Goal: Information Seeking & Learning: Compare options

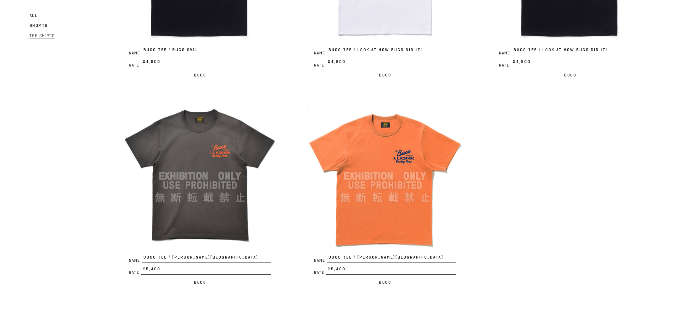
scroll to position [1460, 0]
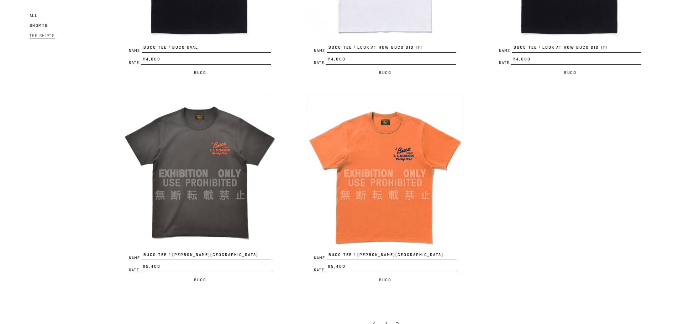
click at [229, 185] on img at bounding box center [200, 173] width 157 height 157
click at [341, 164] on img at bounding box center [385, 173] width 157 height 157
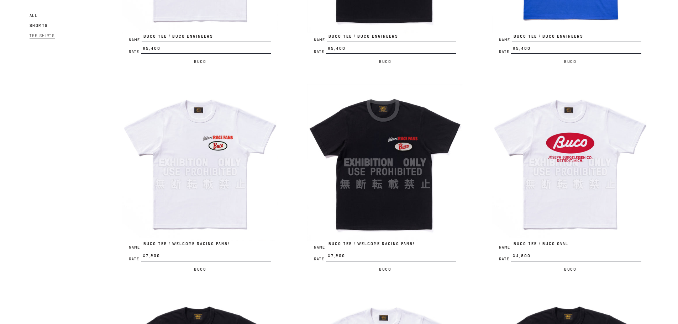
scroll to position [1068, 0]
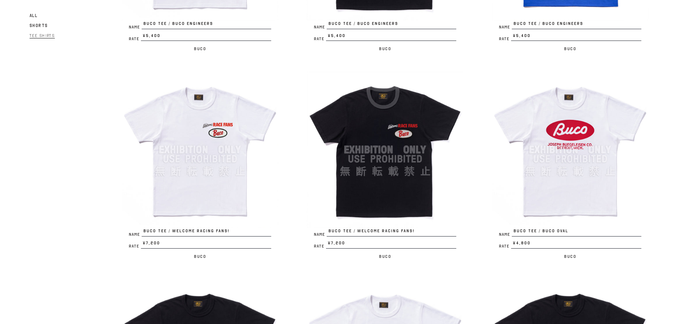
click at [367, 159] on img at bounding box center [385, 150] width 157 height 157
click at [214, 112] on img at bounding box center [200, 150] width 157 height 157
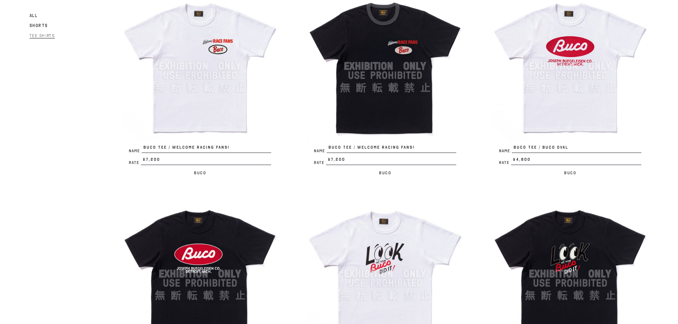
scroll to position [1140, 0]
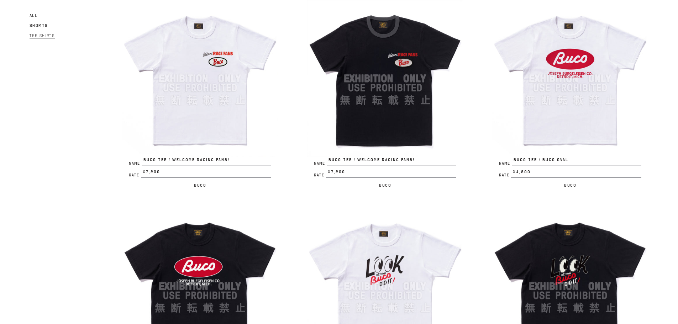
click at [230, 111] on img at bounding box center [200, 78] width 157 height 157
click at [359, 124] on img at bounding box center [385, 78] width 157 height 157
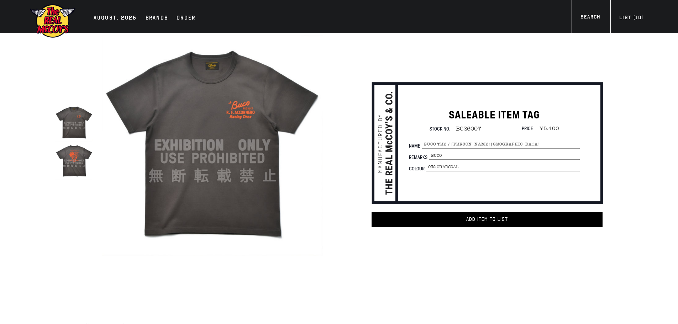
click at [65, 173] on img at bounding box center [74, 161] width 38 height 38
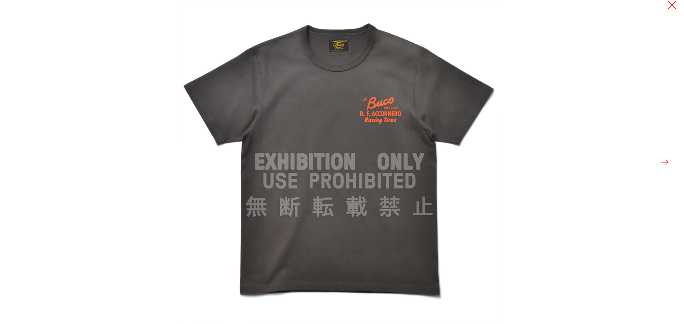
click at [672, 2] on button at bounding box center [672, 5] width 10 height 10
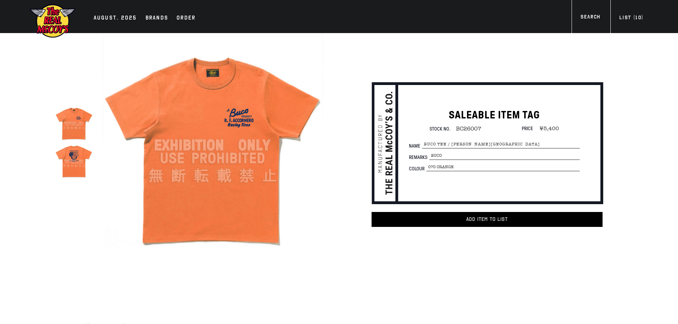
click at [87, 170] on img at bounding box center [74, 161] width 38 height 38
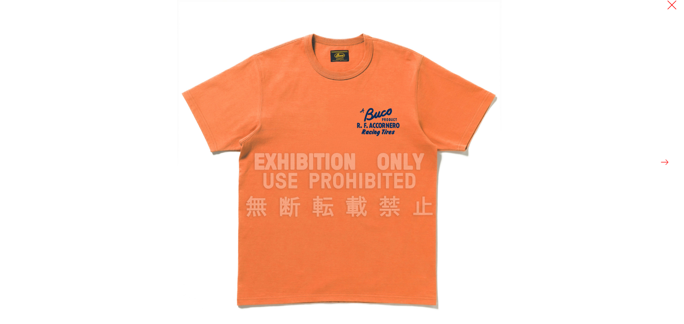
click at [670, 5] on button at bounding box center [672, 5] width 10 height 10
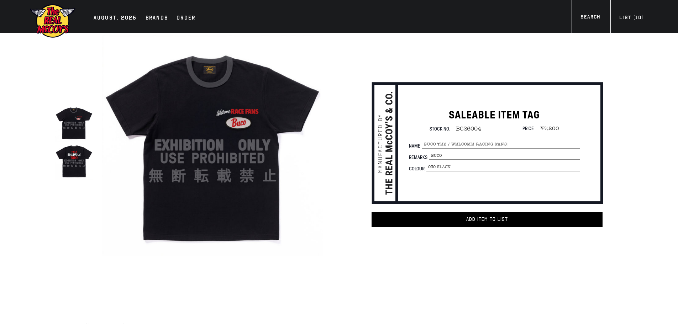
click at [82, 163] on img at bounding box center [74, 161] width 38 height 38
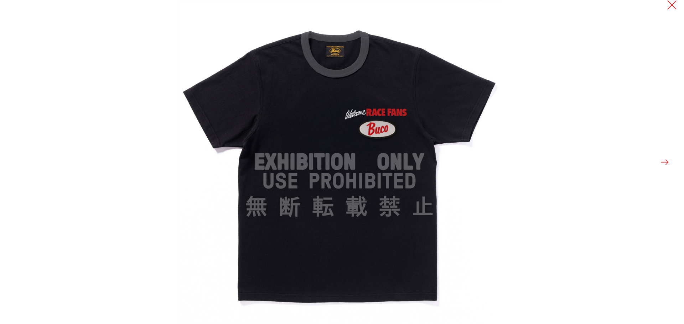
click at [676, 5] on button at bounding box center [672, 5] width 10 height 10
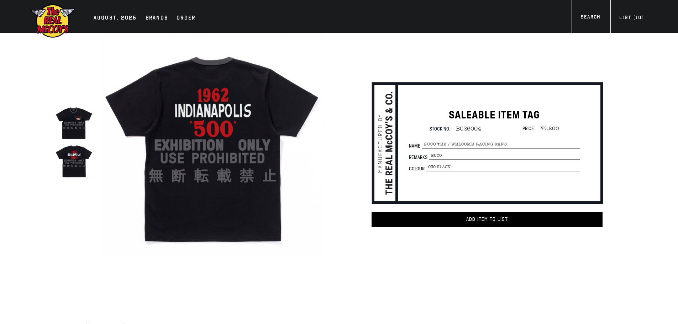
click at [88, 125] on img at bounding box center [74, 123] width 38 height 38
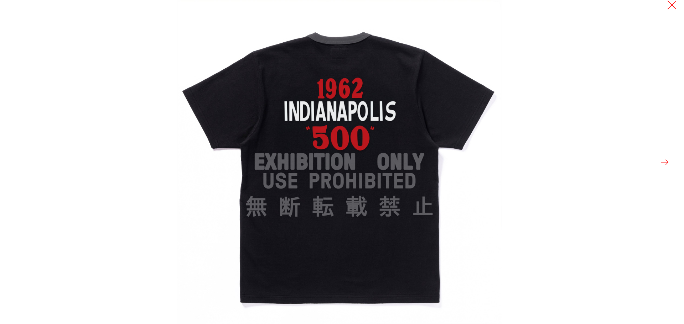
click at [673, 5] on button at bounding box center [672, 5] width 10 height 10
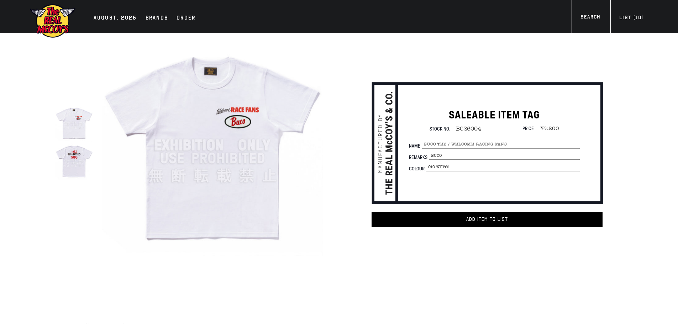
click at [66, 170] on img at bounding box center [74, 161] width 38 height 38
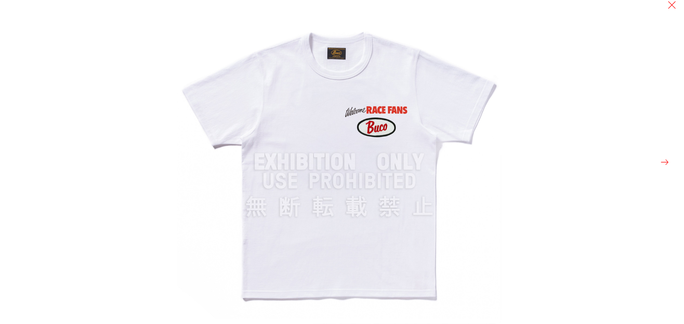
click at [654, 170] on div at bounding box center [519, 162] width 684 height 324
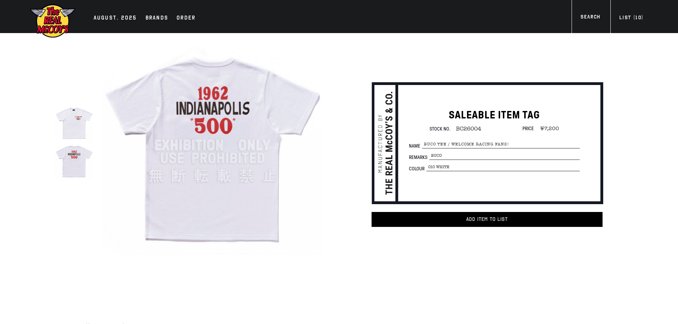
click at [661, 163] on button at bounding box center [659, 162] width 10 height 10
click at [87, 164] on img at bounding box center [74, 161] width 38 height 38
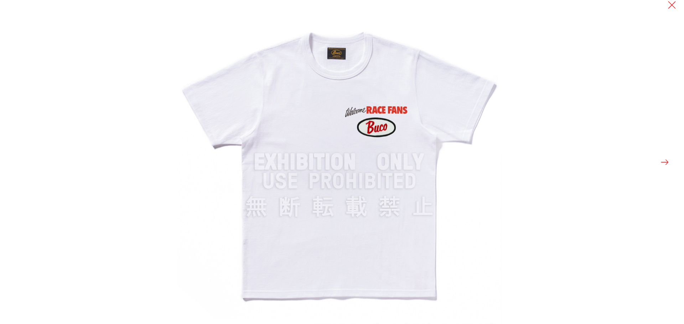
click at [667, 162] on button at bounding box center [665, 162] width 10 height 10
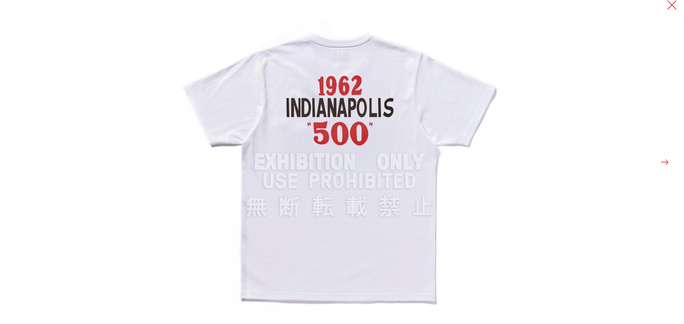
click at [669, 7] on button at bounding box center [672, 5] width 10 height 10
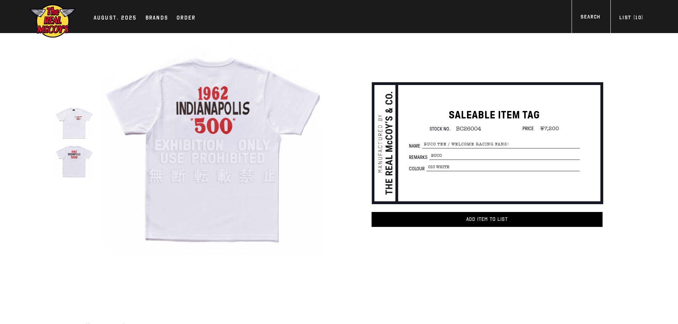
click at [79, 123] on img at bounding box center [74, 123] width 38 height 38
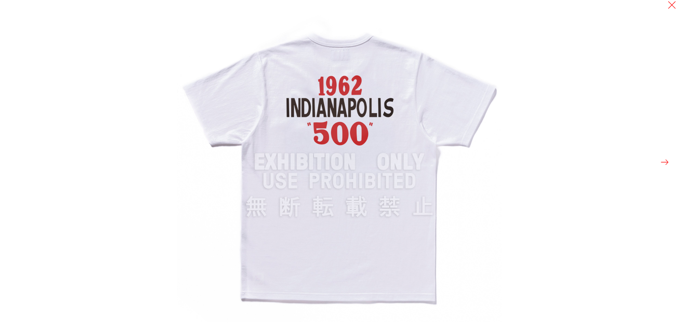
click at [677, 10] on div at bounding box center [519, 162] width 684 height 324
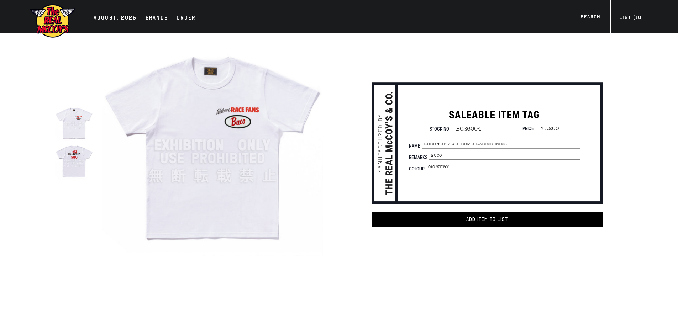
click at [326, 225] on div "SALEABLE ITEM TAG Stock No. BC26004 Price ¥7,200 Name [PERSON_NAME] / WELCOME R…" at bounding box center [474, 148] width 298 height 159
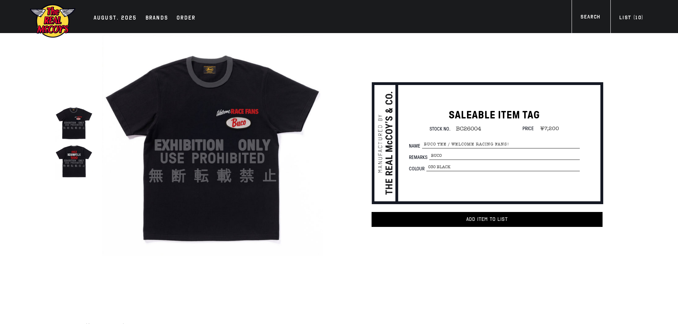
drag, startPoint x: 600, startPoint y: 1, endPoint x: 546, endPoint y: 27, distance: 59.9
click at [528, 33] on div "SALEABLE ITEM TAG Stock No. BC26004 Price ¥7,200 Name [PERSON_NAME] / WELCOME R…" at bounding box center [474, 163] width 298 height 260
